Goal: Check status: Check status

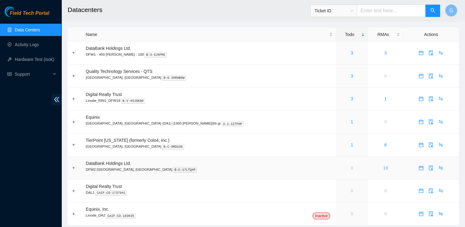
click at [383, 170] on link "19" at bounding box center [385, 167] width 5 height 5
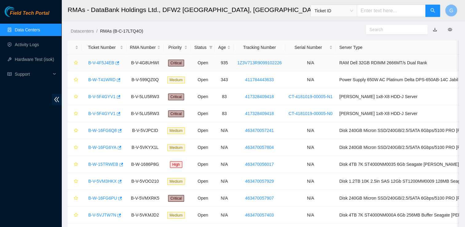
click at [101, 61] on link "B-V-4F5J4EB" at bounding box center [101, 62] width 26 height 5
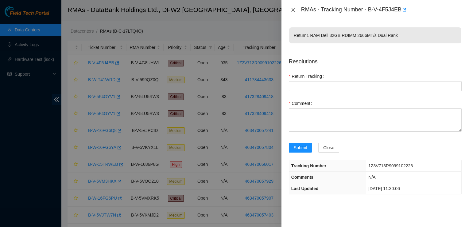
click at [292, 11] on icon "close" at bounding box center [293, 9] width 5 height 5
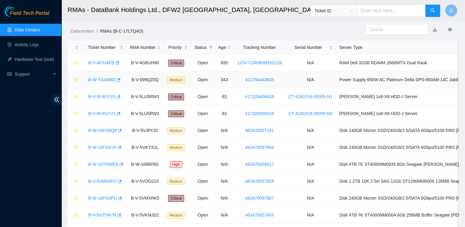
click at [110, 81] on link "B-W-T41WRD" at bounding box center [101, 79] width 27 height 5
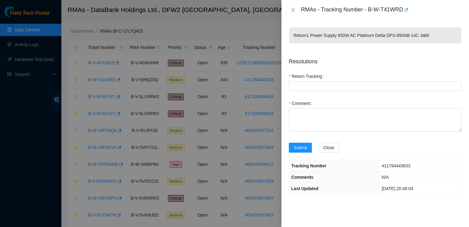
click at [96, 98] on div at bounding box center [234, 113] width 469 height 227
click at [96, 97] on div at bounding box center [234, 113] width 469 height 227
click at [292, 9] on icon "close" at bounding box center [293, 9] width 5 height 5
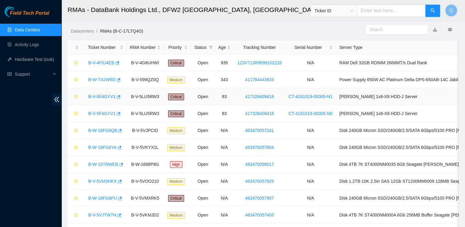
click at [100, 97] on link "B-V-5F4GYV1" at bounding box center [101, 96] width 27 height 5
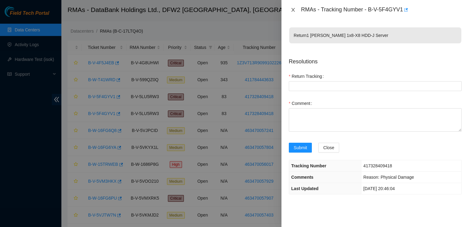
click at [292, 7] on icon "close" at bounding box center [293, 9] width 5 height 5
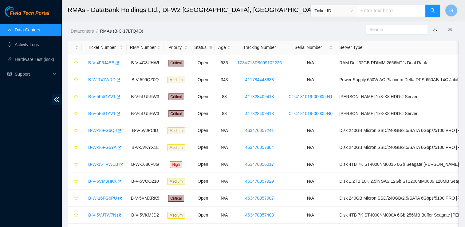
click at [39, 32] on link "Data Centers" at bounding box center [27, 29] width 25 height 5
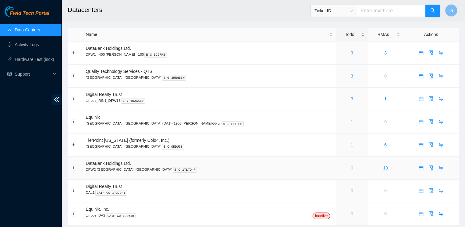
click at [102, 169] on p "DFW2 Richardson, TX B-C-17LTQ4P" at bounding box center [209, 170] width 247 height 6
click at [90, 164] on span "DataBank Holdings Ltd." at bounding box center [108, 163] width 45 height 5
click at [353, 10] on span "Ticket ID" at bounding box center [333, 10] width 39 height 9
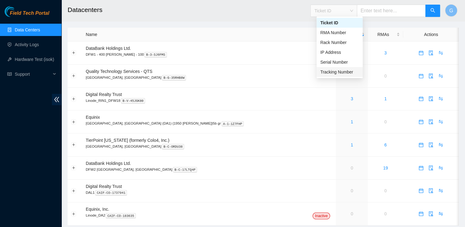
click at [347, 73] on div "Tracking Number" at bounding box center [339, 72] width 39 height 7
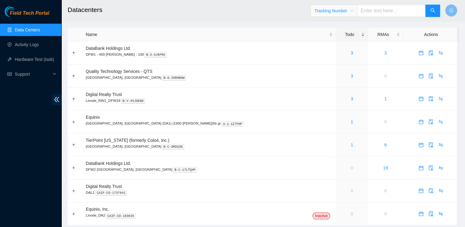
click at [416, 10] on input "text" at bounding box center [391, 11] width 69 height 12
type input "473665217744"
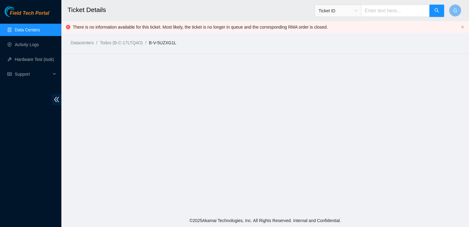
click at [358, 9] on span "Ticket ID" at bounding box center [338, 10] width 39 height 9
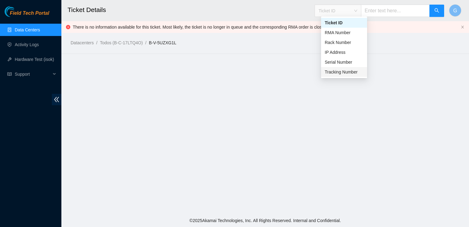
click at [327, 73] on div "Tracking Number" at bounding box center [344, 72] width 39 height 7
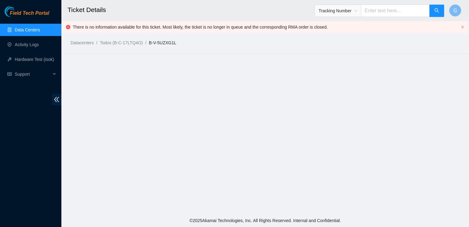
click at [408, 15] on input "text" at bounding box center [395, 11] width 69 height 12
type input "473665217744"
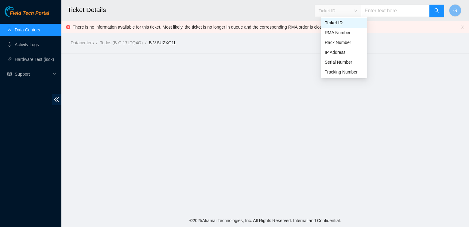
click at [361, 8] on div "Ticket ID" at bounding box center [338, 11] width 46 height 10
click at [340, 74] on div "Tracking Number" at bounding box center [344, 72] width 39 height 7
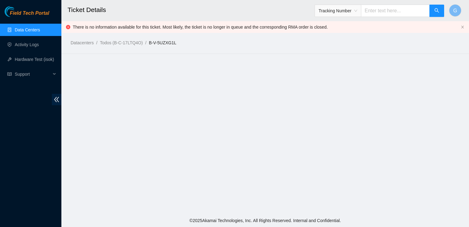
click at [386, 14] on input "text" at bounding box center [395, 11] width 69 height 12
type input "739263649073"
drag, startPoint x: 178, startPoint y: 42, endPoint x: 151, endPoint y: 44, distance: 26.5
click at [151, 44] on ol "Datacenters / Todos (B-C-17LTQ4O) / B-V-5I1CLR6 /" at bounding box center [219, 42] width 297 height 7
copy link "-V-5I1CLR6"
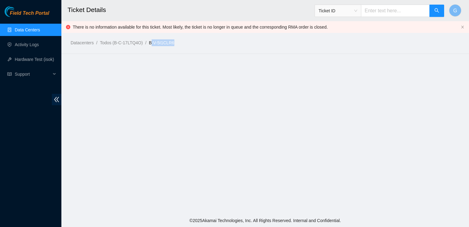
click at [151, 44] on link "B-V-5I1CLR6" at bounding box center [161, 42] width 25 height 5
click at [167, 50] on main "Ticket Details Ticket ID G There is no information available for this ticket. M…" at bounding box center [265, 107] width 408 height 214
drag, startPoint x: 178, startPoint y: 41, endPoint x: 149, endPoint y: 43, distance: 29.0
click at [149, 43] on ol "Datacenters / Todos (B-C-17LTQ4O) / B-V-5I1CLR6 /" at bounding box center [219, 42] width 297 height 7
copy link "B-V-5I1CLR6"
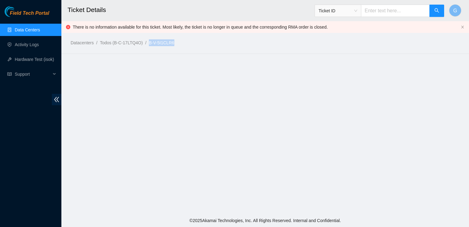
click at [160, 43] on link "B-V-5I1CLR6" at bounding box center [161, 42] width 25 height 5
click at [191, 45] on ol "Datacenters / Todos (B-C-17LTQ4O) / B-V-5I1CLR6 /" at bounding box center [219, 42] width 297 height 7
click at [163, 41] on link "B-V-5I1CLR6" at bounding box center [161, 42] width 25 height 5
click at [40, 30] on link "Data Centers" at bounding box center [27, 29] width 25 height 5
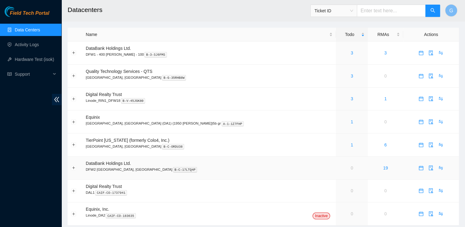
click at [73, 172] on td at bounding box center [75, 167] width 15 height 23
click at [74, 168] on button "Expand row" at bounding box center [73, 167] width 5 height 5
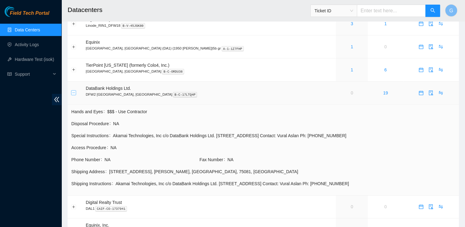
scroll to position [76, 0]
click at [74, 94] on button "Collapse row" at bounding box center [73, 91] width 5 height 5
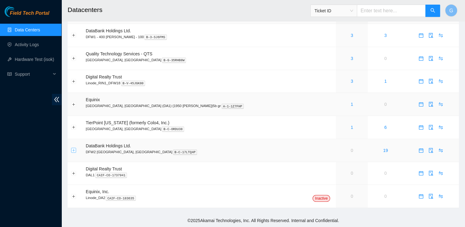
scroll to position [18, 0]
click at [383, 150] on link "19" at bounding box center [385, 150] width 5 height 5
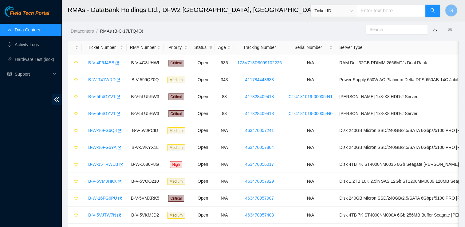
click at [362, 3] on span "Ticket ID" at bounding box center [375, 9] width 130 height 16
click at [353, 12] on span "Ticket ID" at bounding box center [333, 10] width 39 height 9
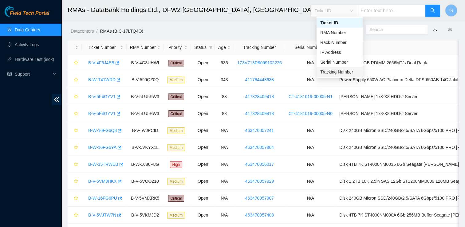
click at [354, 70] on div "Tracking Number" at bounding box center [339, 72] width 39 height 7
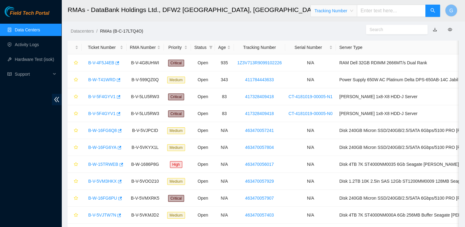
click at [386, 14] on input "text" at bounding box center [391, 11] width 69 height 12
type input "473665217744"
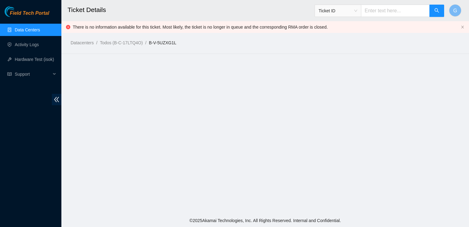
click at [166, 43] on link "B-V-5UZXG1L" at bounding box center [162, 42] width 27 height 5
drag, startPoint x: 184, startPoint y: 41, endPoint x: 149, endPoint y: 43, distance: 35.4
click at [149, 43] on ol "Datacenters / Todos (B-C-17LTQ4O) / B-V-5UZXG1L /" at bounding box center [219, 42] width 297 height 7
copy link "B-V-5UZXG1L"
click at [394, 18] on div "Ticket ID" at bounding box center [380, 11] width 130 height 20
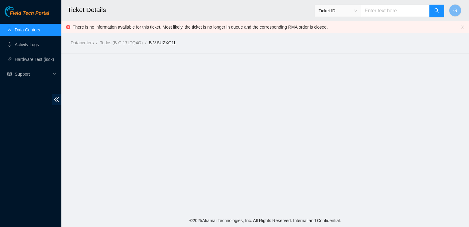
click at [394, 16] on div "Ticket ID" at bounding box center [380, 11] width 130 height 20
click at [394, 16] on input "text" at bounding box center [395, 11] width 69 height 12
paste input "B-V-5UZXG1L"
type input "B-V-5UZXG1L"
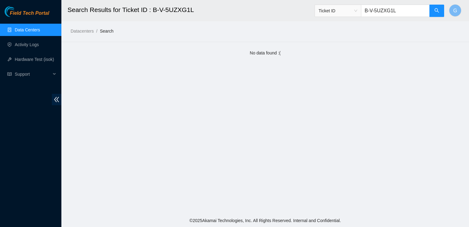
click at [21, 30] on link "Data Centers" at bounding box center [27, 29] width 25 height 5
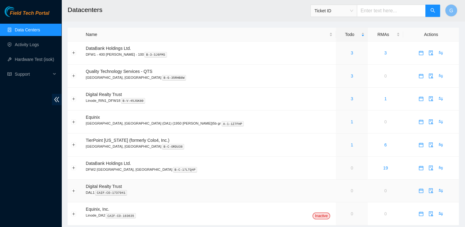
click at [130, 186] on td "Digital Realty Trust DAL1 CAIF-CO-1737941" at bounding box center [208, 190] width 253 height 23
click at [193, 2] on h2 "Datacenters" at bounding box center [226, 10] width 317 height 20
click at [383, 169] on link "19" at bounding box center [385, 167] width 5 height 5
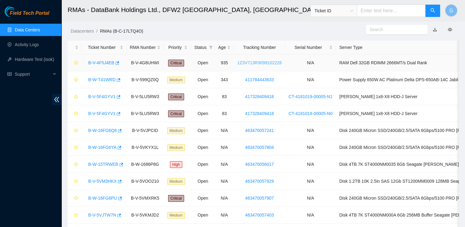
click at [258, 64] on link "1Z3V713R9099102226" at bounding box center [259, 62] width 45 height 5
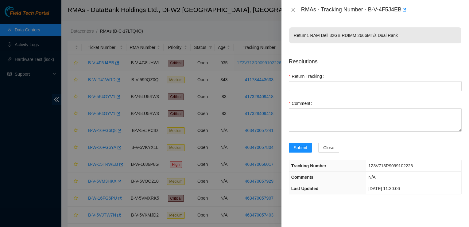
click at [258, 64] on div at bounding box center [234, 113] width 469 height 227
drag, startPoint x: 258, startPoint y: 64, endPoint x: 254, endPoint y: 65, distance: 3.7
click at [254, 65] on div at bounding box center [234, 113] width 469 height 227
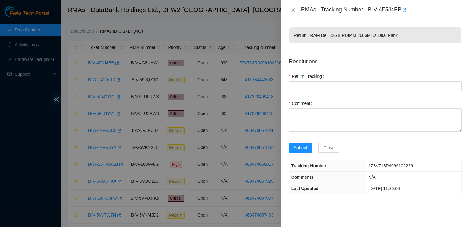
drag, startPoint x: 254, startPoint y: 65, endPoint x: 258, endPoint y: 61, distance: 5.4
click at [258, 61] on div at bounding box center [234, 113] width 469 height 227
click at [294, 9] on icon "close" at bounding box center [293, 9] width 5 height 5
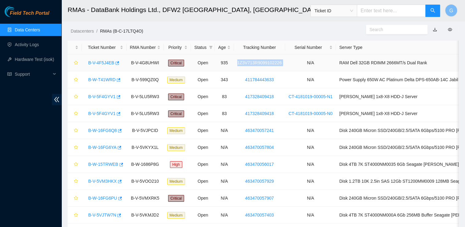
drag, startPoint x: 287, startPoint y: 62, endPoint x: 234, endPoint y: 61, distance: 52.9
click at [234, 61] on tr "B-V-4F5J4EB B-V-4G8UHWI Critical Open 935 1Z3V713R9099102226 N/A RAM Dell 32GB …" at bounding box center [294, 62] width 452 height 17
copy link "1Z3V713R9099102226"
click at [261, 60] on link "1Z3V713R9099102226" at bounding box center [259, 62] width 45 height 5
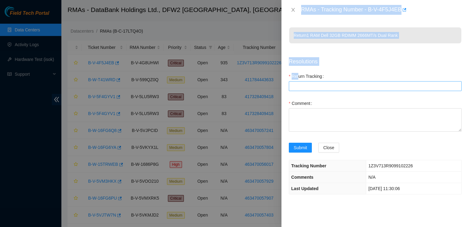
drag, startPoint x: 255, startPoint y: 62, endPoint x: 299, endPoint y: 82, distance: 48.9
click at [299, 82] on div "RMAs - Tracking Number - B-V-4F5J4EB Return 1 RAM Dell 32GB RDIMM 2666MT/s Dual…" at bounding box center [234, 113] width 469 height 227
click at [249, 34] on div at bounding box center [234, 113] width 469 height 227
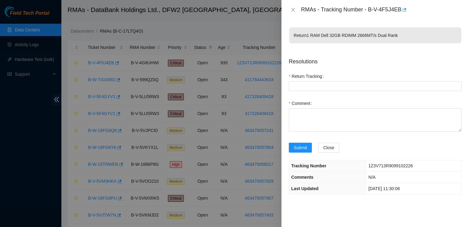
click at [249, 34] on div at bounding box center [234, 113] width 469 height 227
click at [294, 11] on icon "close" at bounding box center [293, 10] width 3 height 4
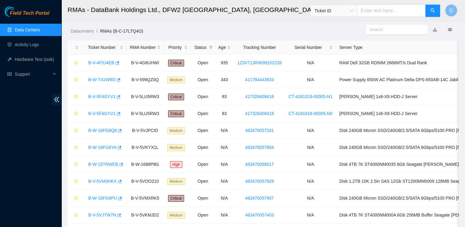
click at [300, 105] on td "CT-4181019-00005-N0" at bounding box center [310, 113] width 51 height 17
drag, startPoint x: 278, startPoint y: 82, endPoint x: 239, endPoint y: 77, distance: 39.0
click at [239, 77] on td "411784443633" at bounding box center [259, 79] width 51 height 17
copy link "411784443633"
click at [239, 77] on td "411784443633" at bounding box center [259, 79] width 51 height 17
